Goal: Task Accomplishment & Management: Manage account settings

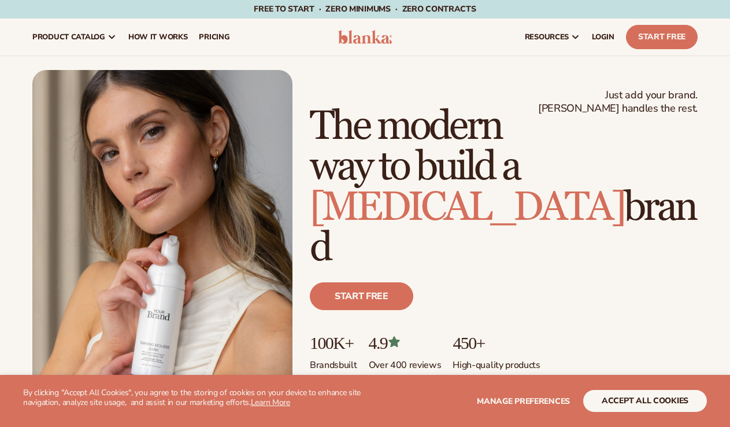
click at [663, 405] on button "accept all cookies" at bounding box center [645, 401] width 124 height 22
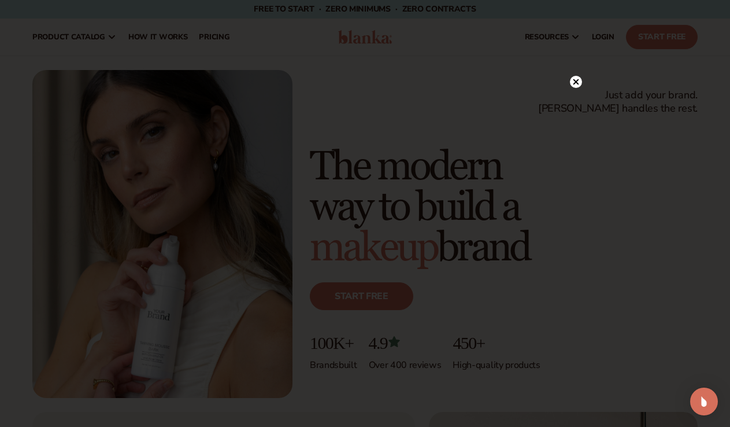
click at [579, 80] on circle at bounding box center [576, 82] width 12 height 12
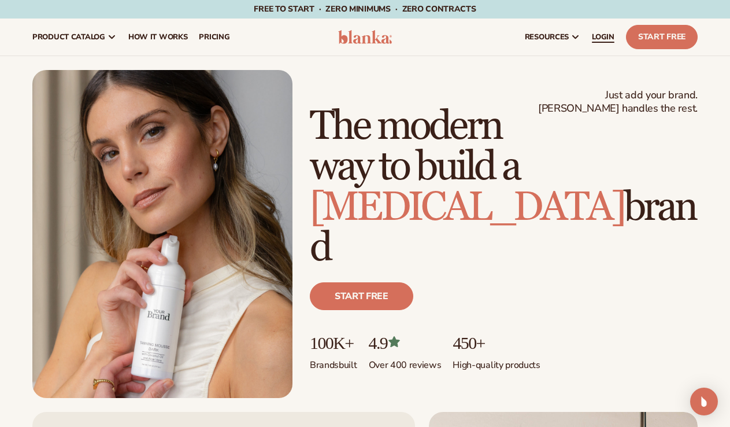
drag, startPoint x: 598, startPoint y: 42, endPoint x: 598, endPoint y: 25, distance: 16.2
click at [598, 42] on span "LOGIN" at bounding box center [603, 36] width 23 height 9
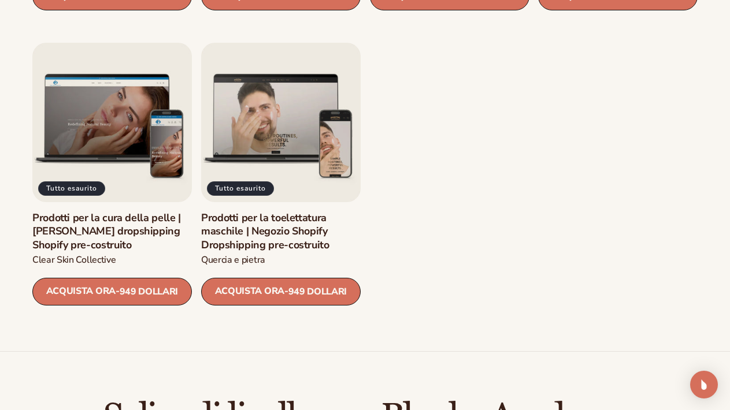
scroll to position [1510, 0]
